Goal: Register for event/course

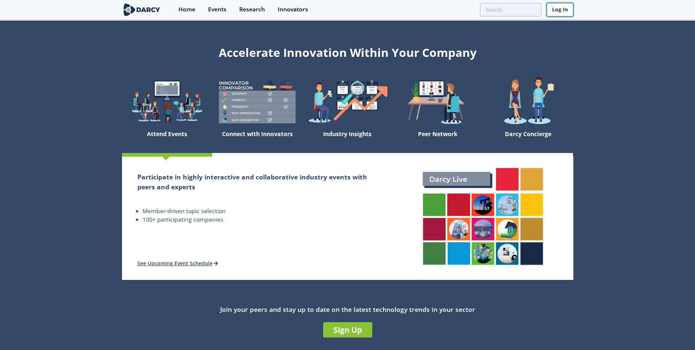
click at [556, 9] on link "Log In" at bounding box center [560, 10] width 27 height 14
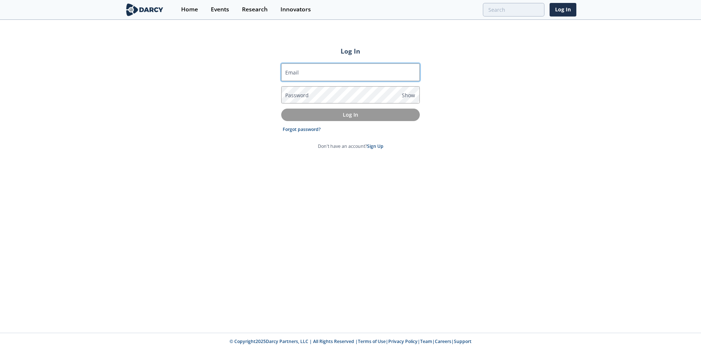
click at [306, 74] on input "Email" at bounding box center [350, 72] width 139 height 18
type input "[EMAIL_ADDRESS][DOMAIN_NAME]"
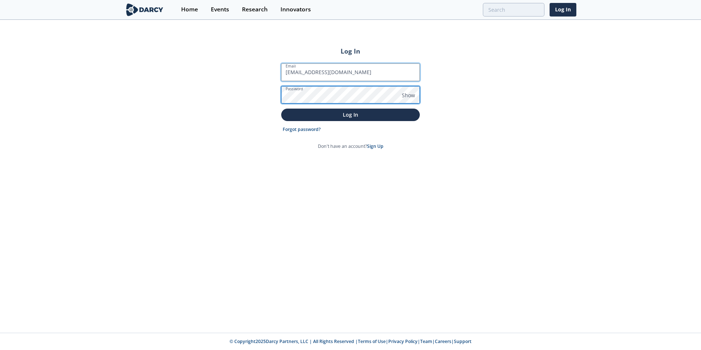
click at [281, 108] on button "Log In" at bounding box center [350, 114] width 139 height 12
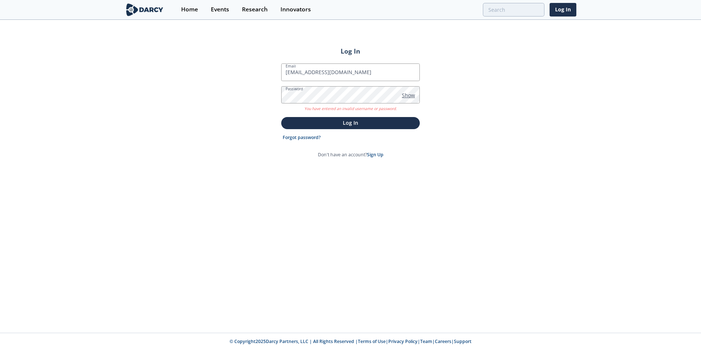
click at [410, 94] on span "Show" at bounding box center [408, 95] width 13 height 8
click at [361, 125] on p "Log In" at bounding box center [350, 123] width 128 height 8
click at [333, 121] on p "Log In" at bounding box center [350, 123] width 128 height 8
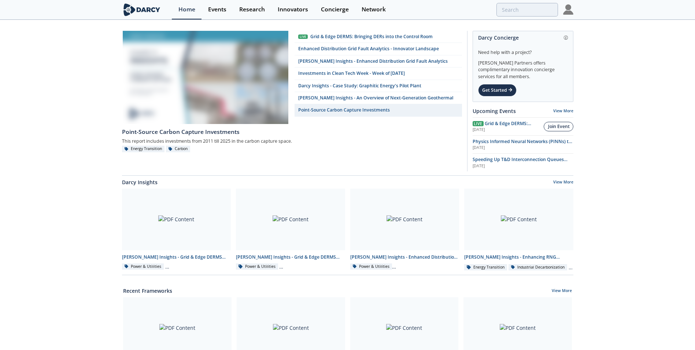
click at [555, 122] on button "Join Event" at bounding box center [558, 127] width 29 height 10
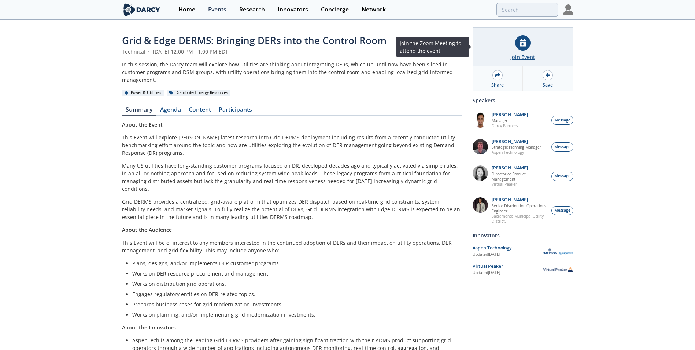
click at [520, 45] on icon at bounding box center [523, 43] width 7 height 8
